Goal: Task Accomplishment & Management: Manage account settings

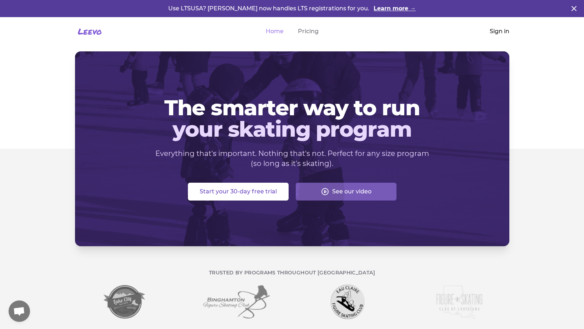
click at [501, 34] on link "Sign in" at bounding box center [500, 31] width 20 height 9
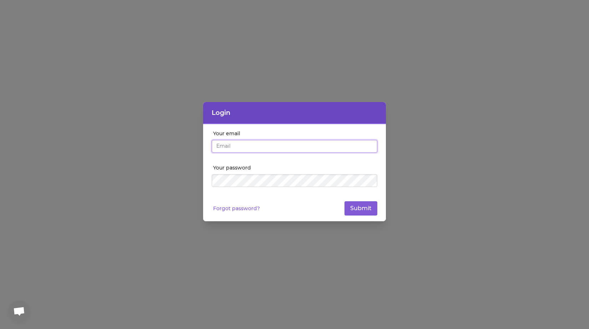
type input "[EMAIL_ADDRESS][DOMAIN_NAME]"
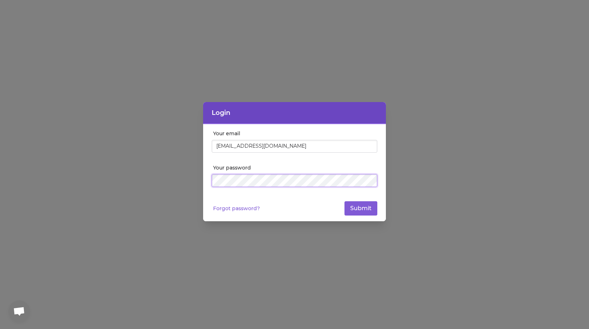
click at [361, 209] on button "Submit" at bounding box center [361, 208] width 33 height 14
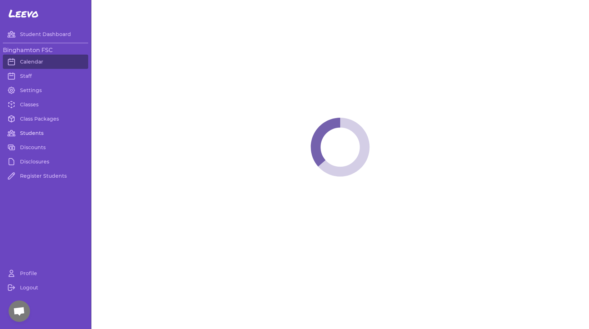
click at [29, 134] on link "Students" at bounding box center [45, 133] width 85 height 14
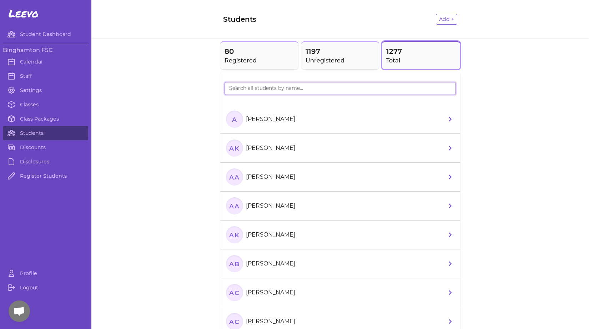
click at [289, 90] on input "search" at bounding box center [340, 88] width 231 height 13
paste input "[PERSON_NAME]"
click at [384, 86] on input "[PERSON_NAME]" at bounding box center [340, 88] width 231 height 13
type input "A"
click at [235, 64] on h2 "Registered" at bounding box center [260, 60] width 70 height 9
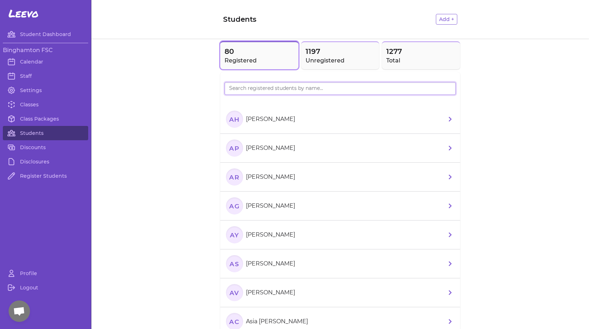
click at [244, 91] on input "search" at bounding box center [340, 88] width 231 height 13
paste input "[PERSON_NAME]"
type input "A"
type input "C"
click at [339, 49] on span "1197" at bounding box center [341, 51] width 70 height 10
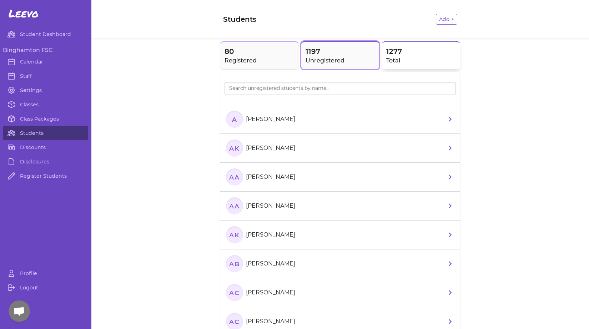
click at [402, 60] on h2 "Total" at bounding box center [421, 60] width 70 height 9
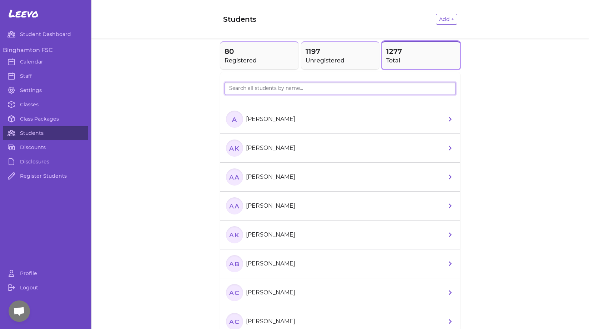
click at [279, 88] on input "search" at bounding box center [340, 88] width 231 height 13
type input "[PERSON_NAME]"
drag, startPoint x: 258, startPoint y: 90, endPoint x: 195, endPoint y: 81, distance: 63.5
type input "shirmin"
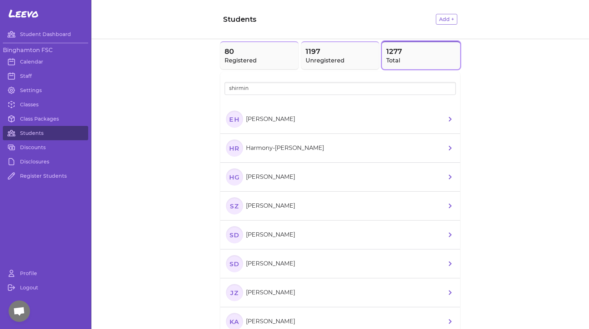
click at [268, 178] on p "[PERSON_NAME]" at bounding box center [270, 177] width 49 height 9
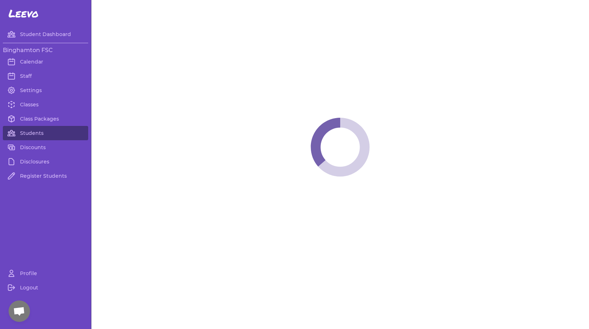
select select "PA"
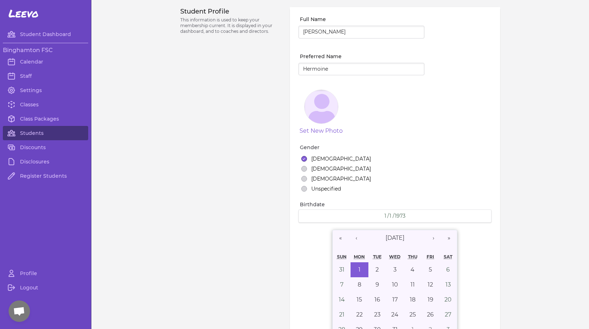
select select "18"
click at [35, 37] on link "Student Dashboard" at bounding box center [45, 34] width 85 height 14
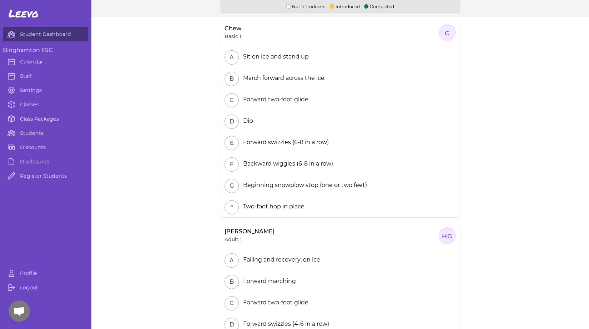
click at [25, 120] on link "Class Packages" at bounding box center [45, 119] width 85 height 14
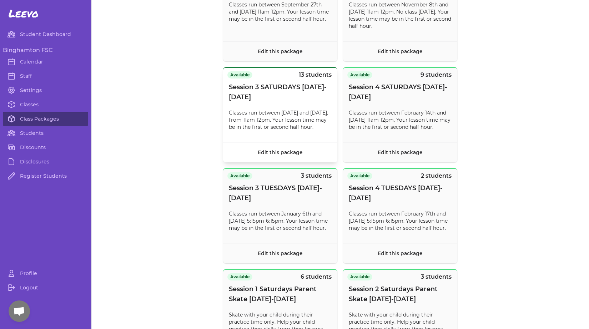
scroll to position [328, 0]
